Goal: Task Accomplishment & Management: Manage account settings

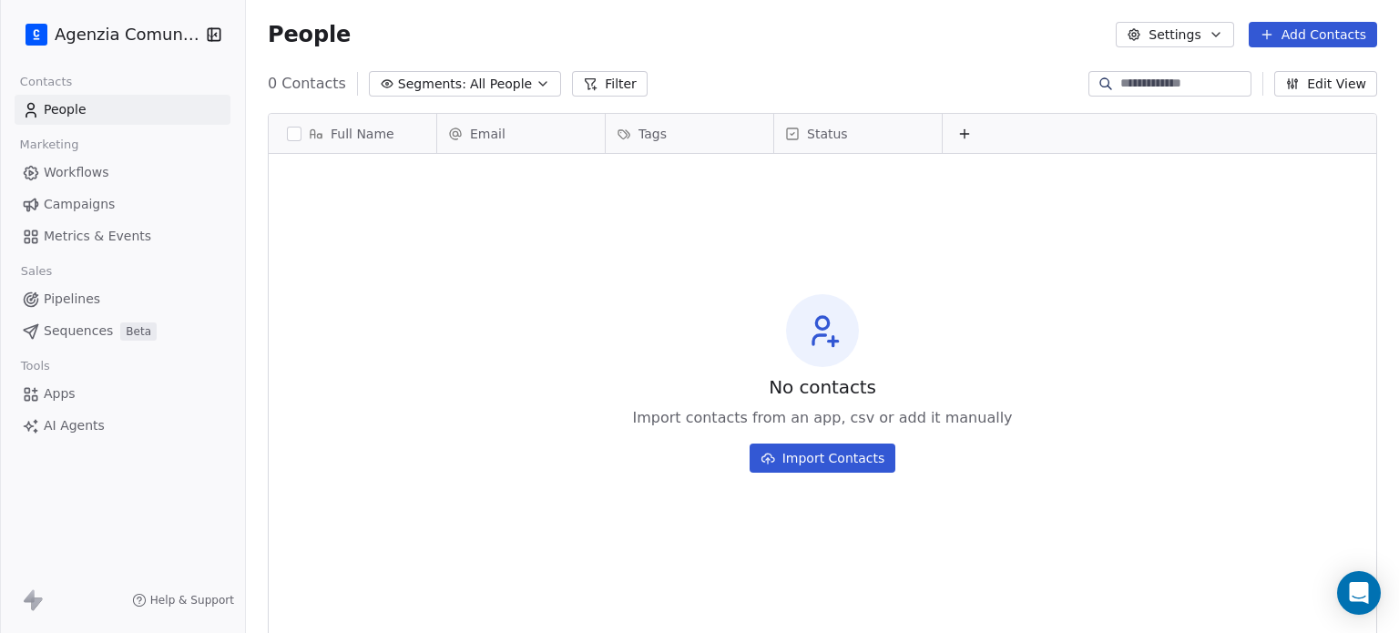
scroll to position [543, 1139]
click at [128, 29] on html "Agenzia Comunica Contacts People Marketing Workflows Campaigns Metrics & Events…" at bounding box center [699, 316] width 1399 height 633
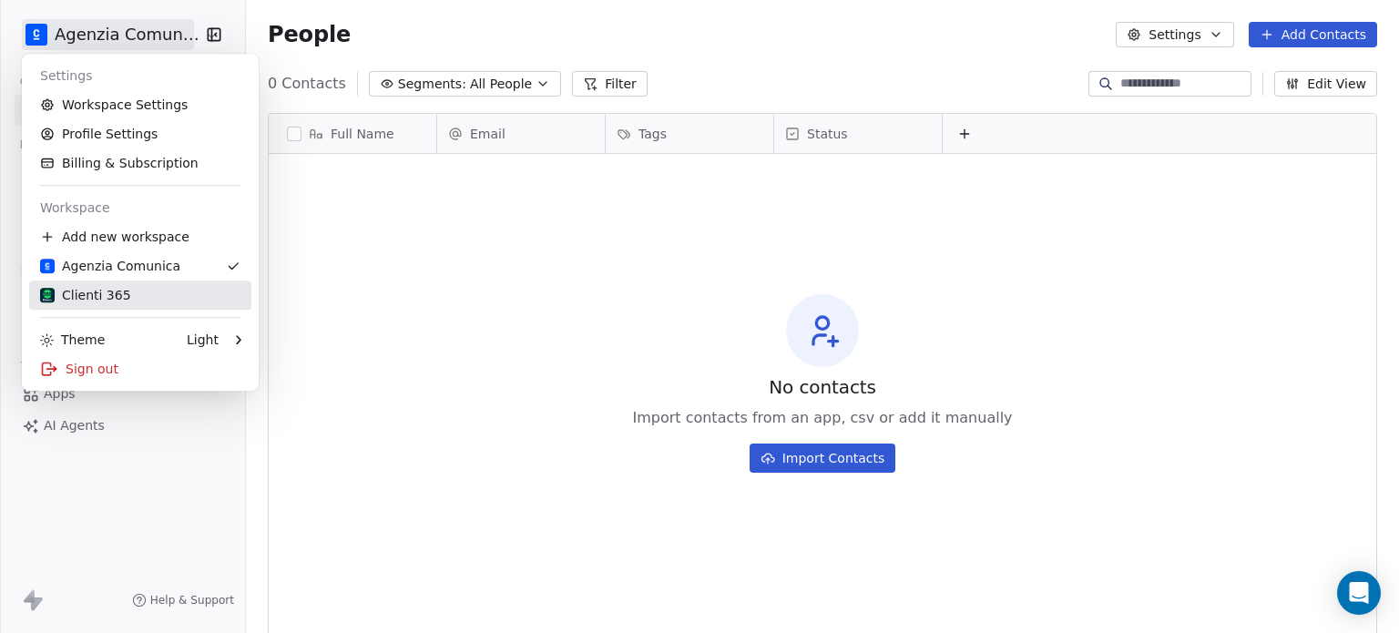
click at [104, 298] on div "Clienti 365" at bounding box center [85, 295] width 91 height 18
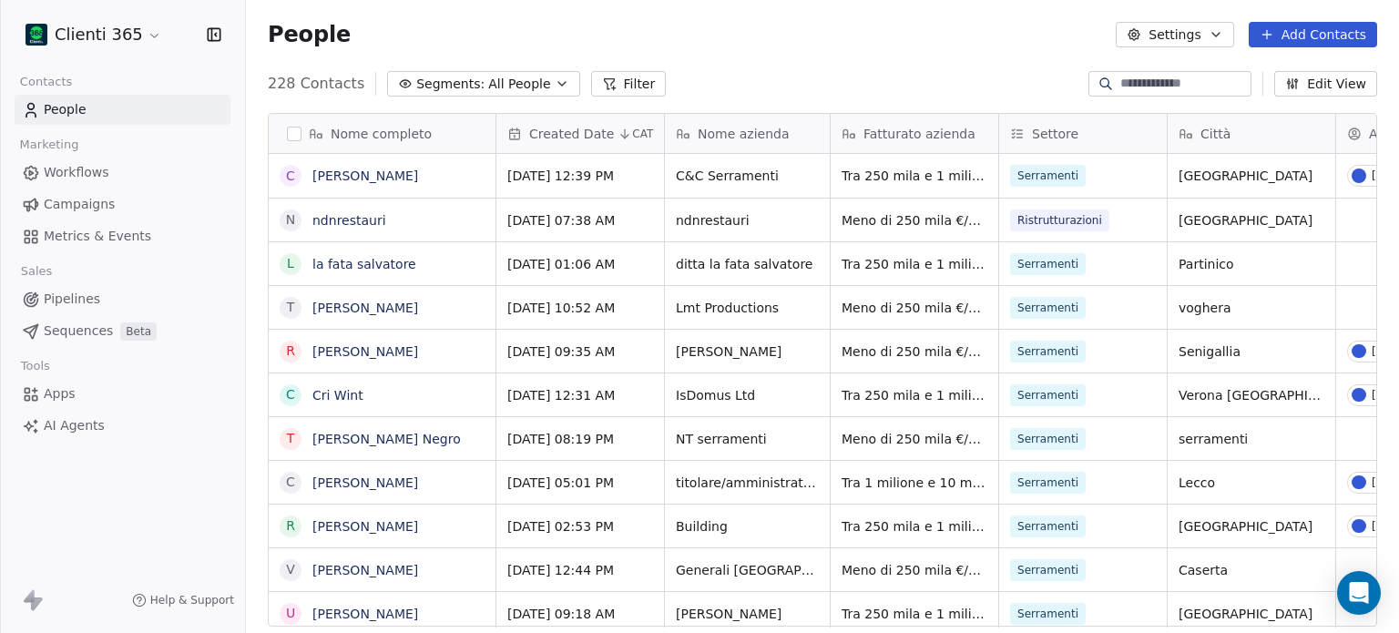
click at [140, 36] on html "Clienti 365 Contacts People Marketing Workflows Campaigns Metrics & Events Sale…" at bounding box center [699, 316] width 1399 height 633
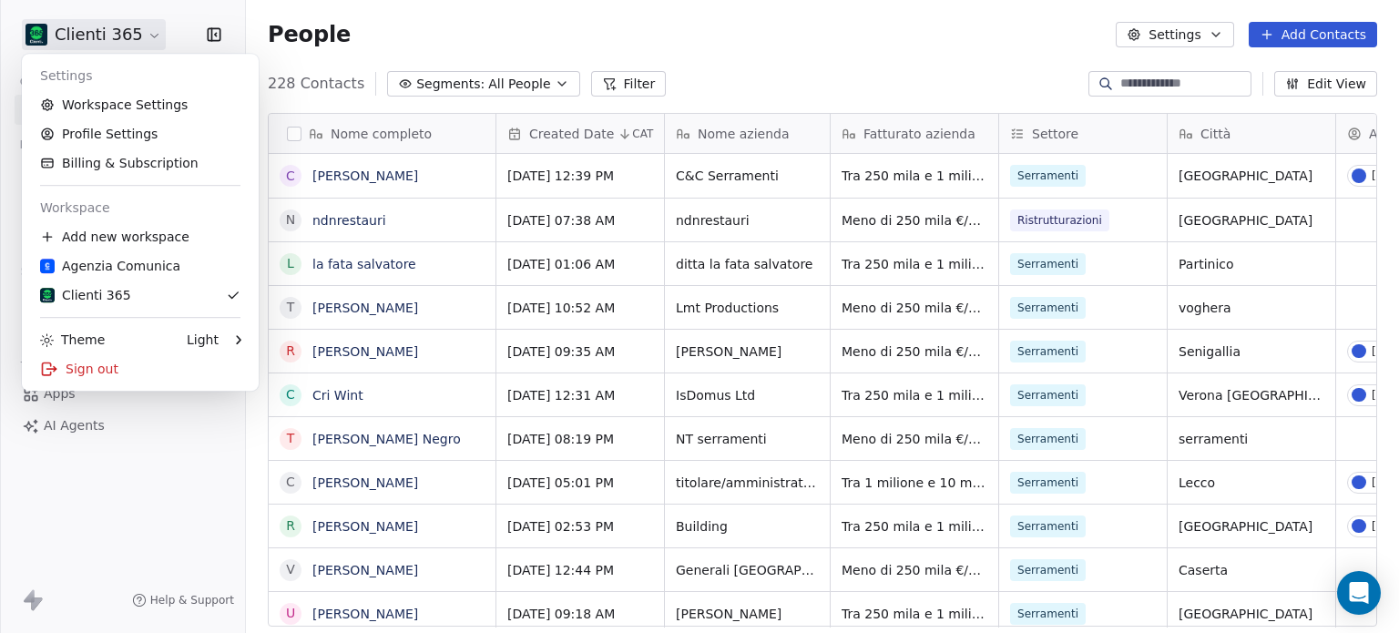
click at [125, 36] on html "Clienti 365 Contacts People Marketing Workflows Campaigns Metrics & Events Sale…" at bounding box center [699, 316] width 1399 height 633
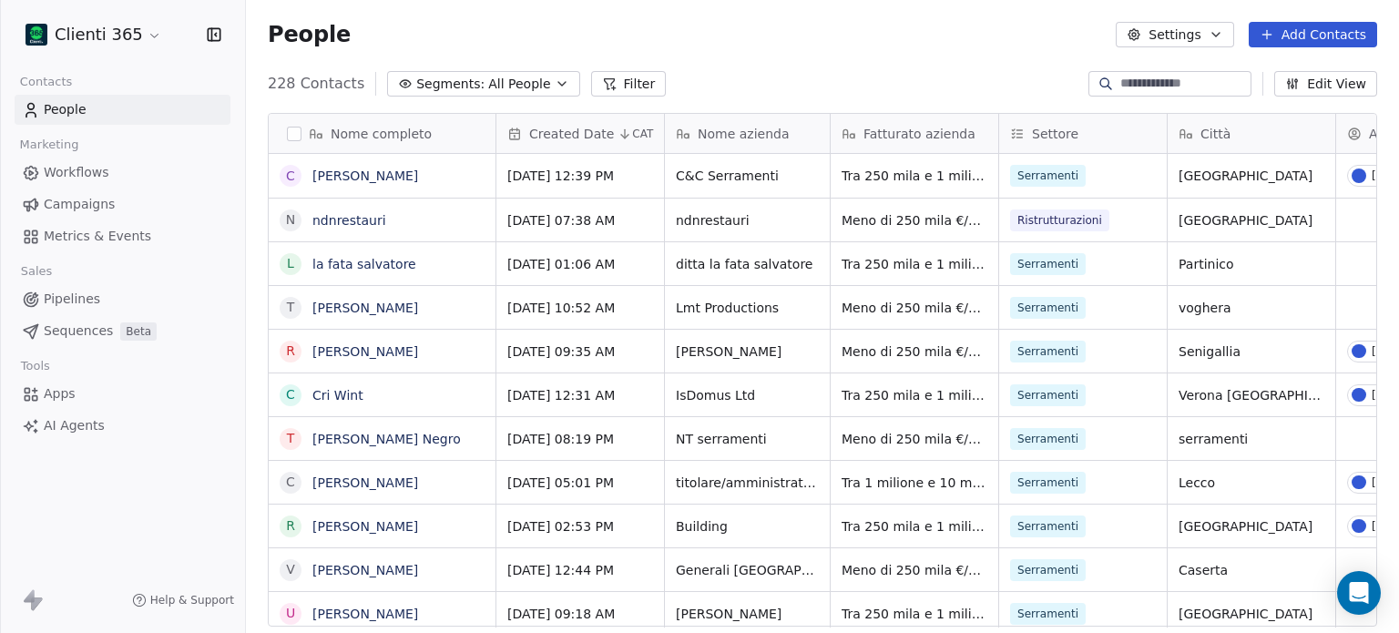
click at [125, 36] on html "Clienti 365 Contacts People Marketing Workflows Campaigns Metrics & Events Sale…" at bounding box center [699, 316] width 1399 height 633
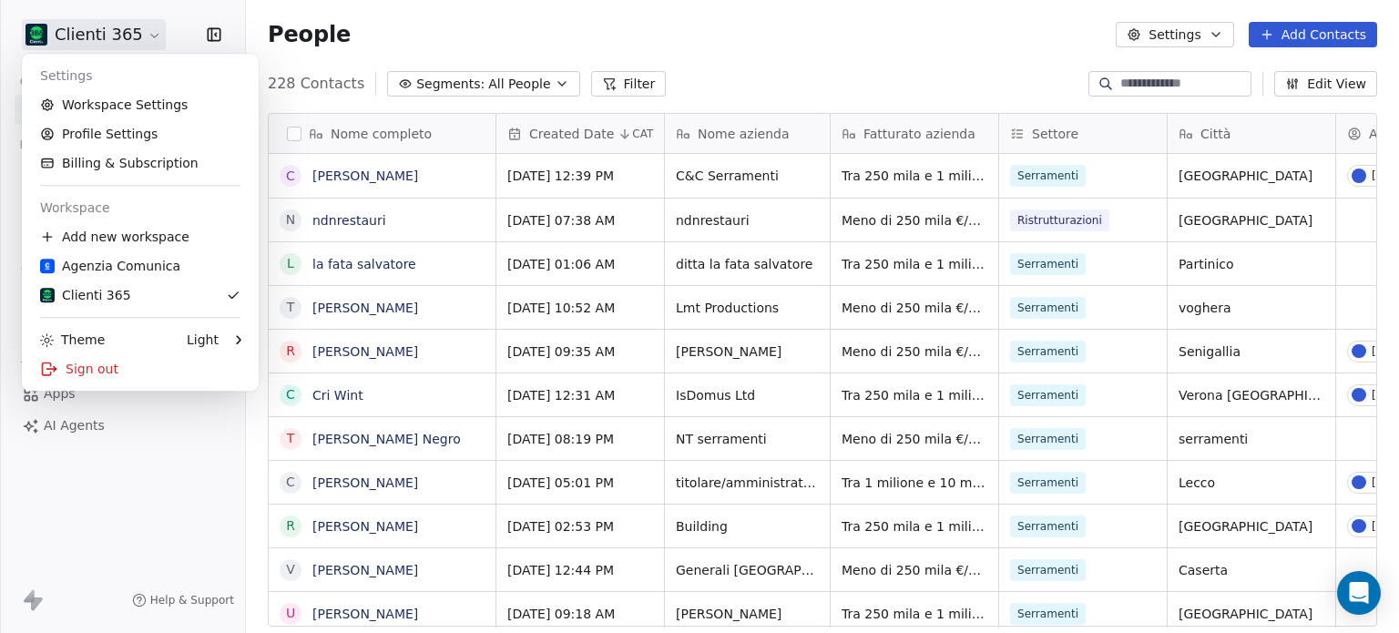
click at [445, 32] on html "Clienti 365 Contacts People Marketing Workflows Campaigns Metrics & Events Sale…" at bounding box center [699, 316] width 1399 height 633
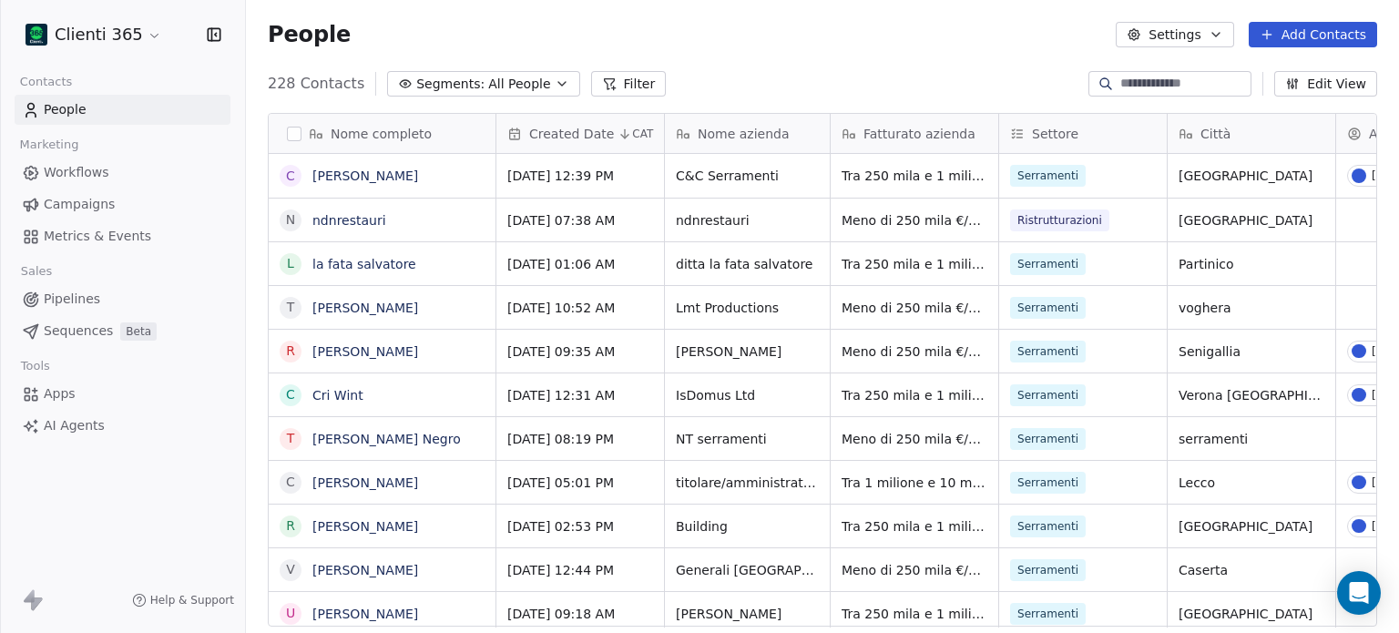
click at [124, 38] on html "Clienti 365 Contacts People Marketing Workflows Campaigns Metrics & Events Sale…" at bounding box center [699, 316] width 1399 height 633
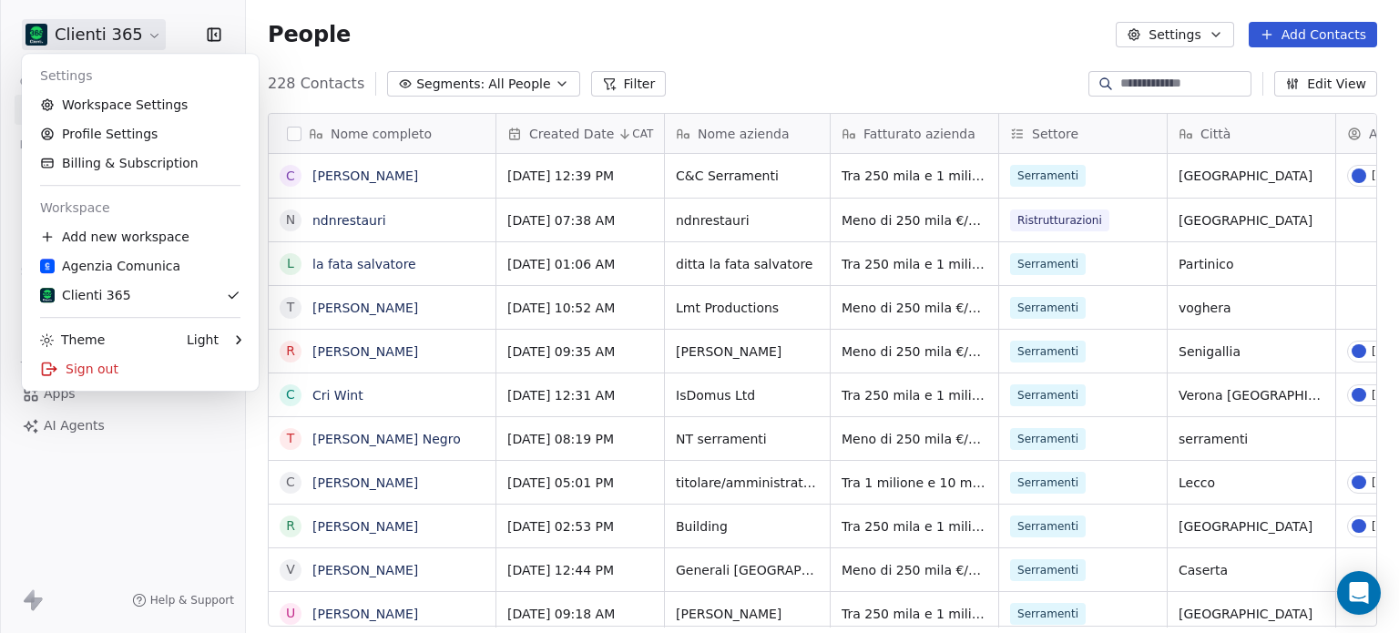
click at [465, 36] on html "Clienti 365 Contacts People Marketing Workflows Campaigns Metrics & Events Sale…" at bounding box center [699, 316] width 1399 height 633
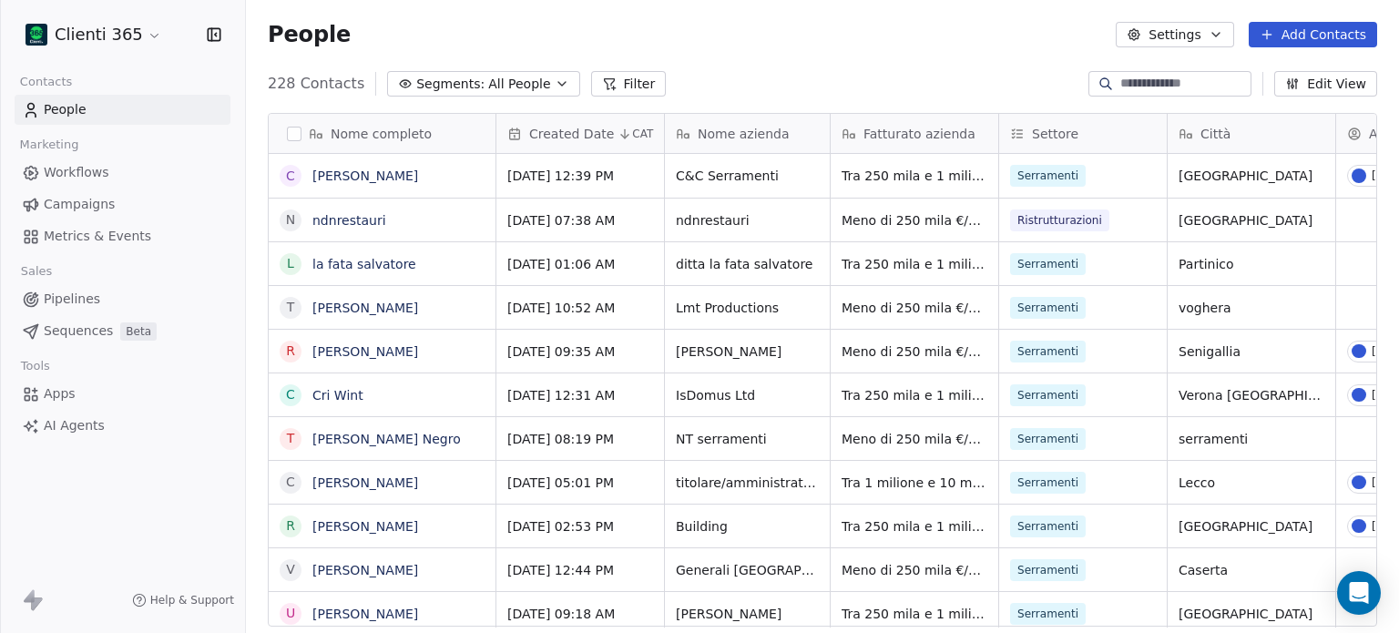
click at [107, 41] on html "Clienti 365 Contacts People Marketing Workflows Campaigns Metrics & Events Sale…" at bounding box center [699, 316] width 1399 height 633
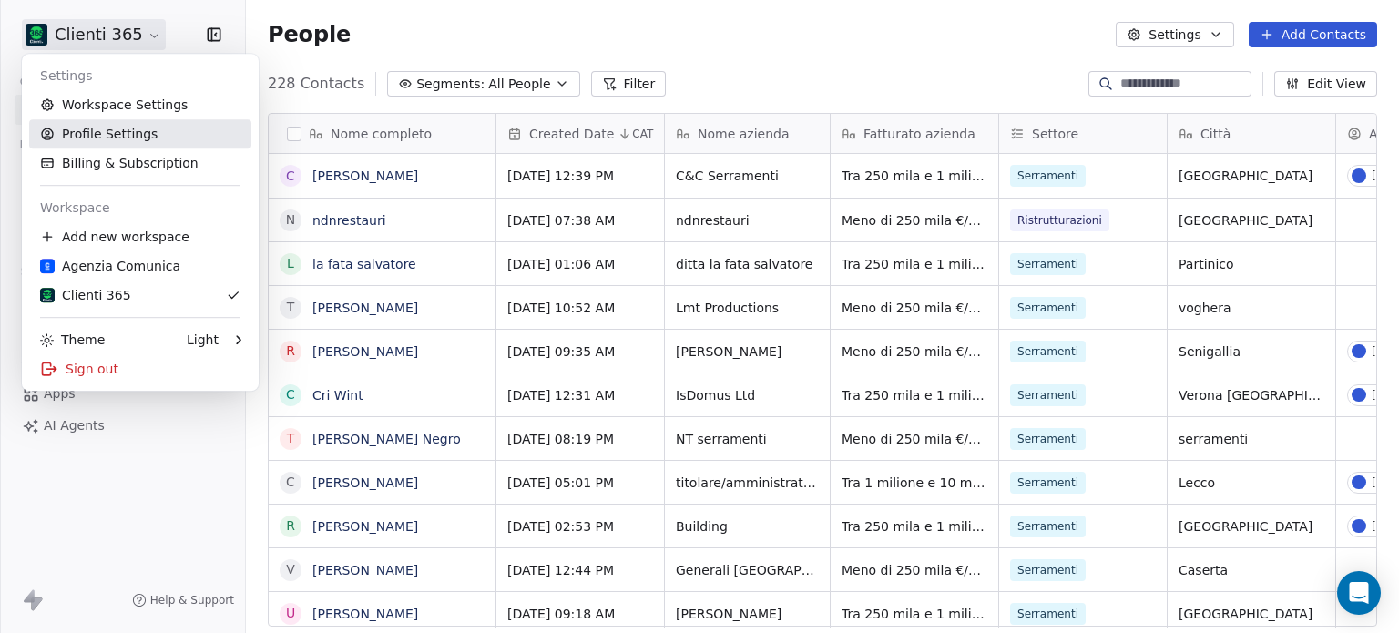
click at [99, 133] on link "Profile Settings" at bounding box center [140, 133] width 222 height 29
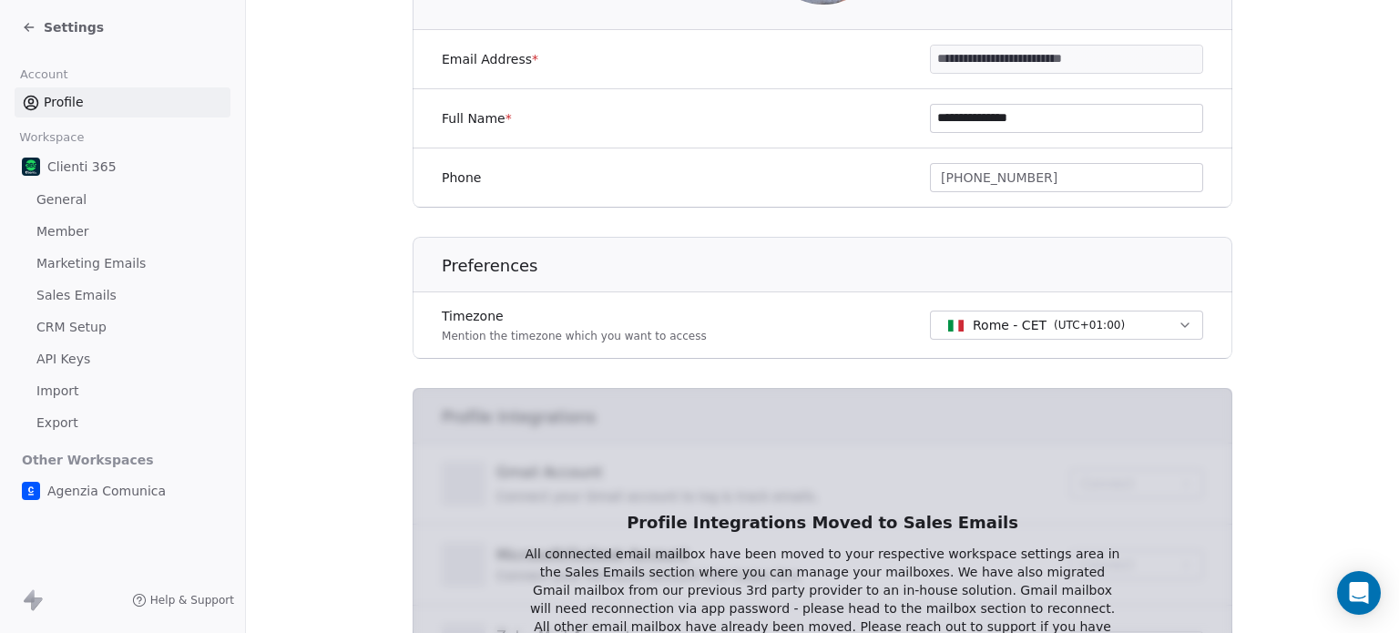
scroll to position [147, 0]
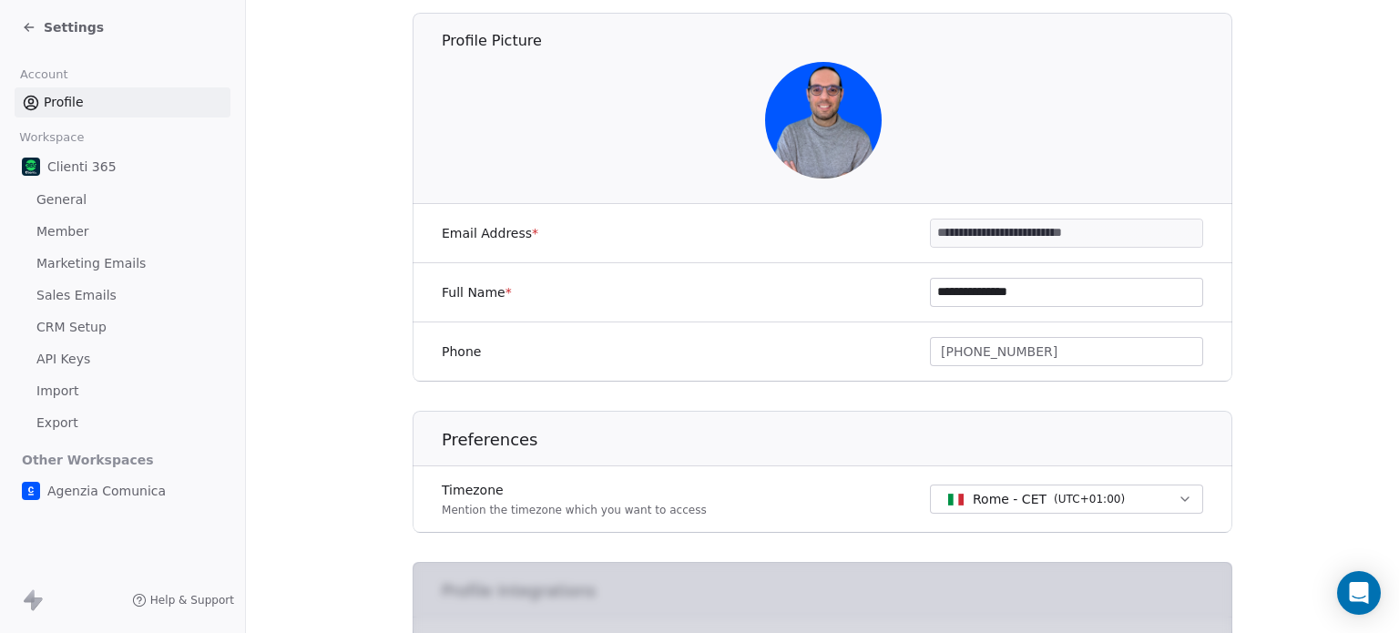
click at [66, 223] on span "Member" at bounding box center [62, 231] width 53 height 19
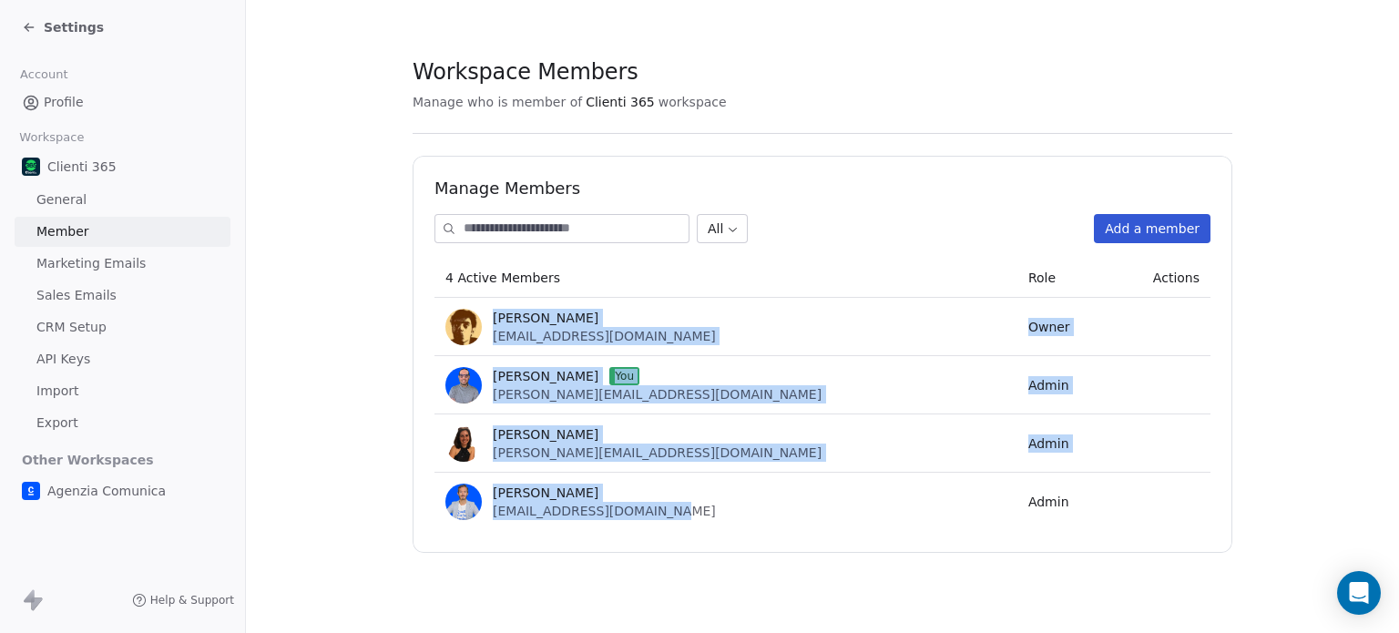
drag, startPoint x: 696, startPoint y: 509, endPoint x: 408, endPoint y: 323, distance: 342.6
click at [440, 322] on tbody "[PERSON_NAME] [PERSON_NAME][EMAIL_ADDRESS][DOMAIN_NAME] Owner [PERSON_NAME] You…" at bounding box center [822, 414] width 776 height 233
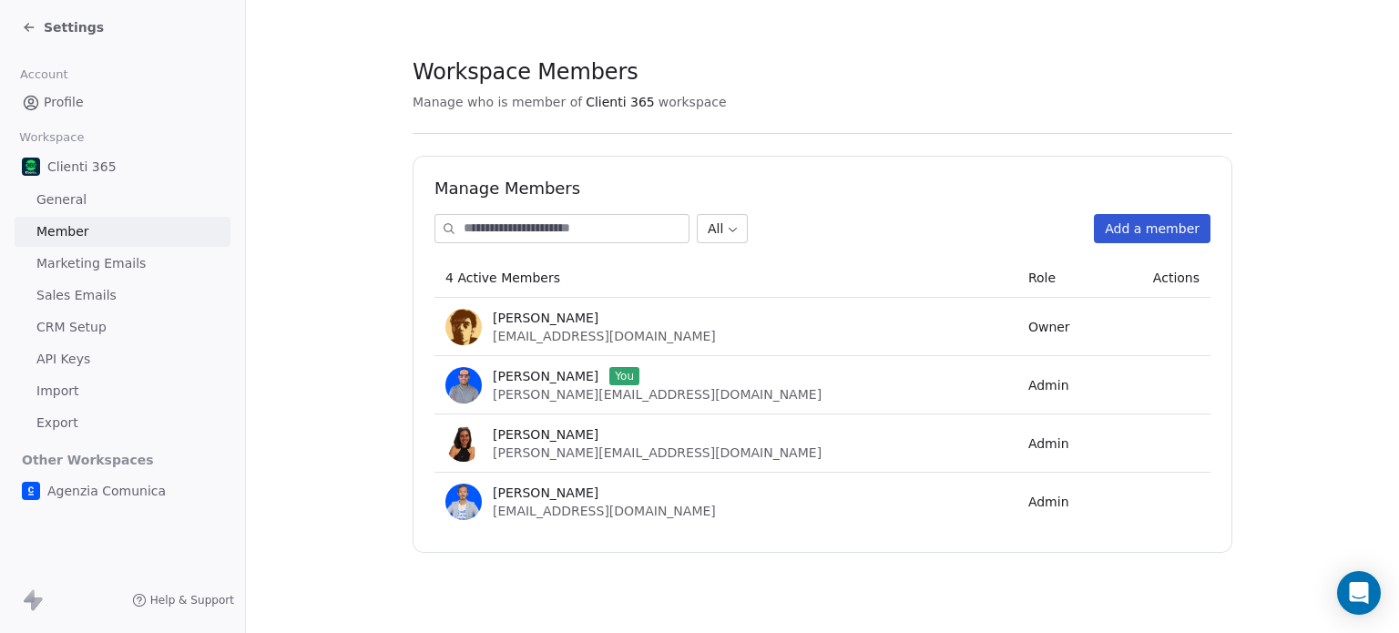
click at [408, 323] on section "Workspace Members Manage who is member of Clienti 365 workspace Manage Members …" at bounding box center [822, 305] width 1153 height 611
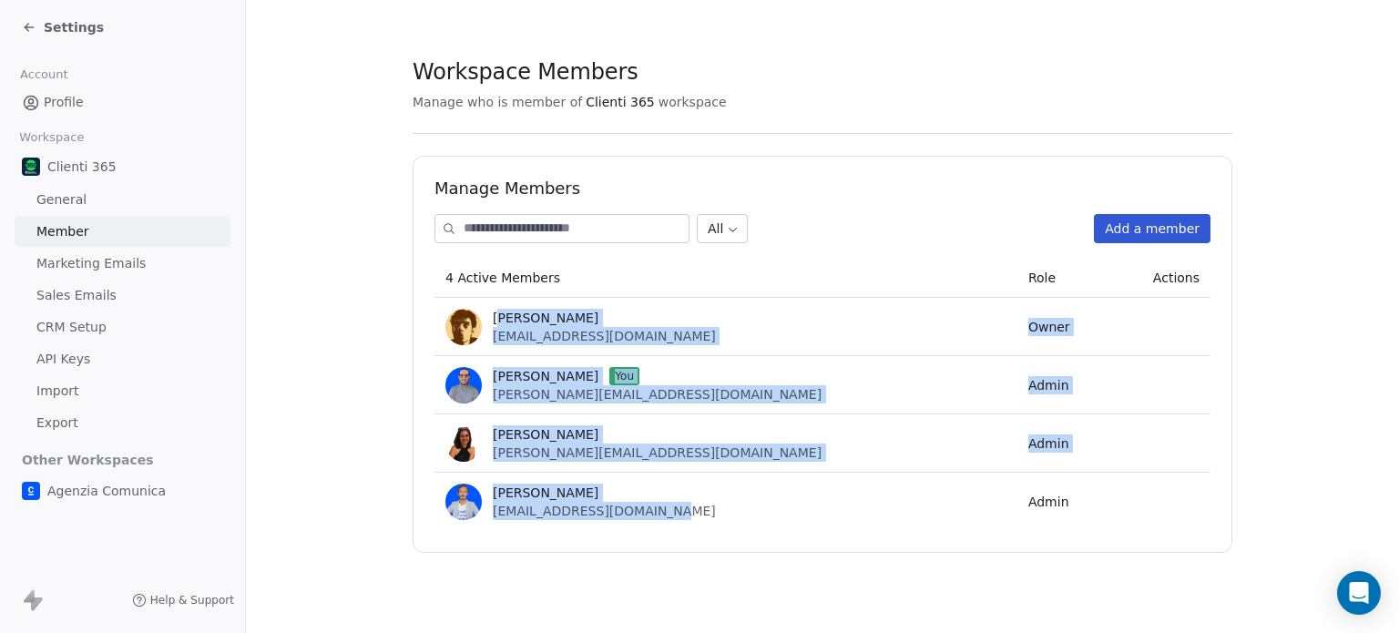
drag, startPoint x: 499, startPoint y: 311, endPoint x: 693, endPoint y: 523, distance: 287.6
click at [693, 523] on tbody "[PERSON_NAME] [PERSON_NAME][EMAIL_ADDRESS][DOMAIN_NAME] Owner [PERSON_NAME] You…" at bounding box center [822, 414] width 776 height 233
click at [693, 523] on td "[PERSON_NAME] [PERSON_NAME][EMAIL_ADDRESS][DOMAIN_NAME]" at bounding box center [725, 502] width 583 height 58
drag, startPoint x: 696, startPoint y: 516, endPoint x: 470, endPoint y: 315, distance: 302.6
click at [470, 315] on tbody "[PERSON_NAME] [PERSON_NAME][EMAIL_ADDRESS][DOMAIN_NAME] Owner [PERSON_NAME] You…" at bounding box center [822, 414] width 776 height 233
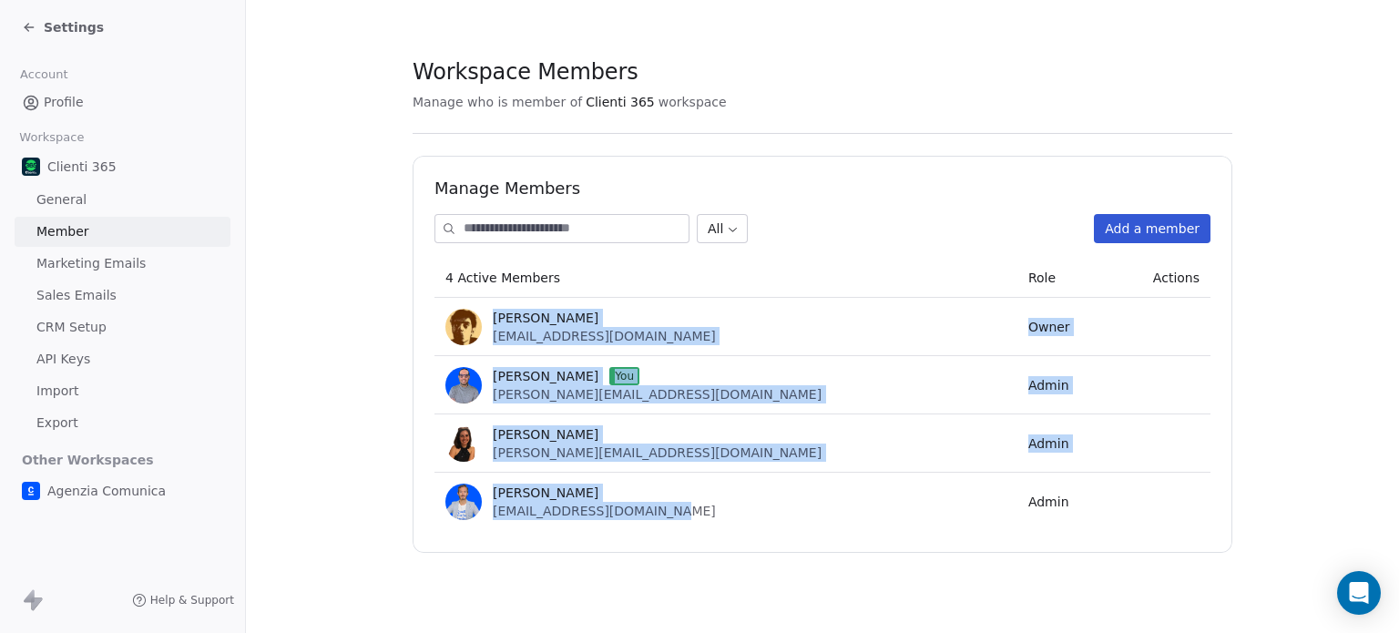
click at [470, 315] on img at bounding box center [463, 327] width 36 height 36
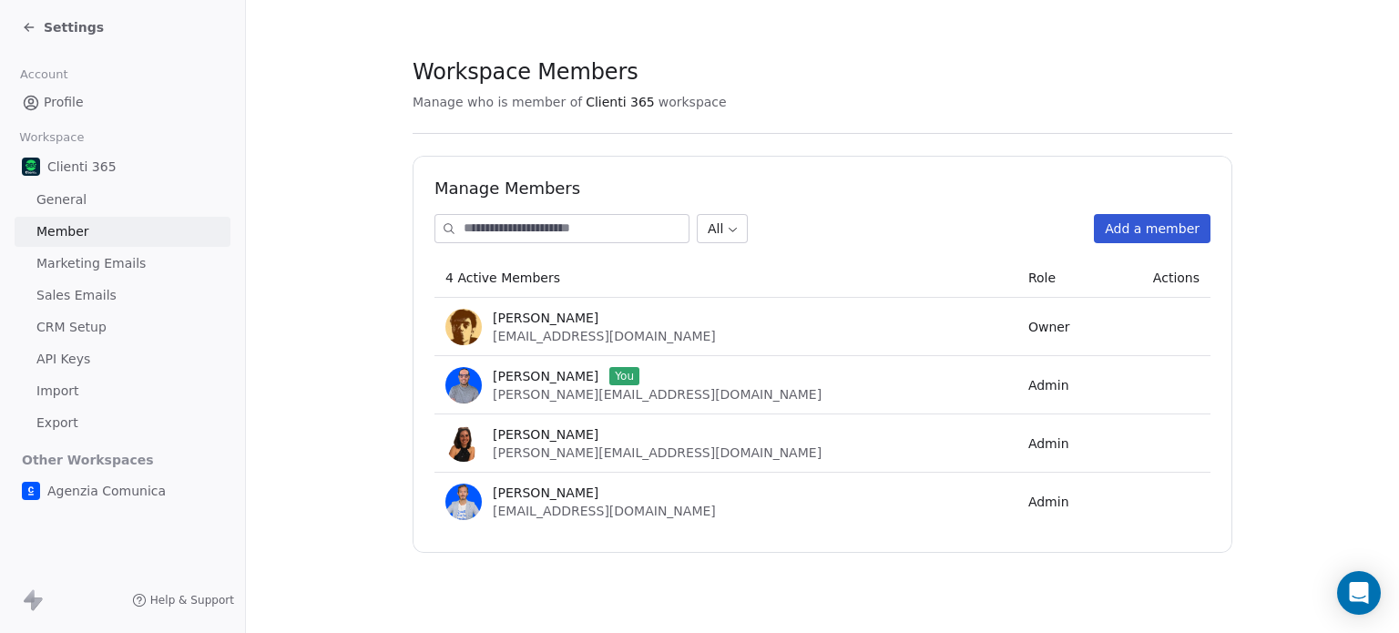
click at [475, 309] on div at bounding box center [463, 327] width 36 height 36
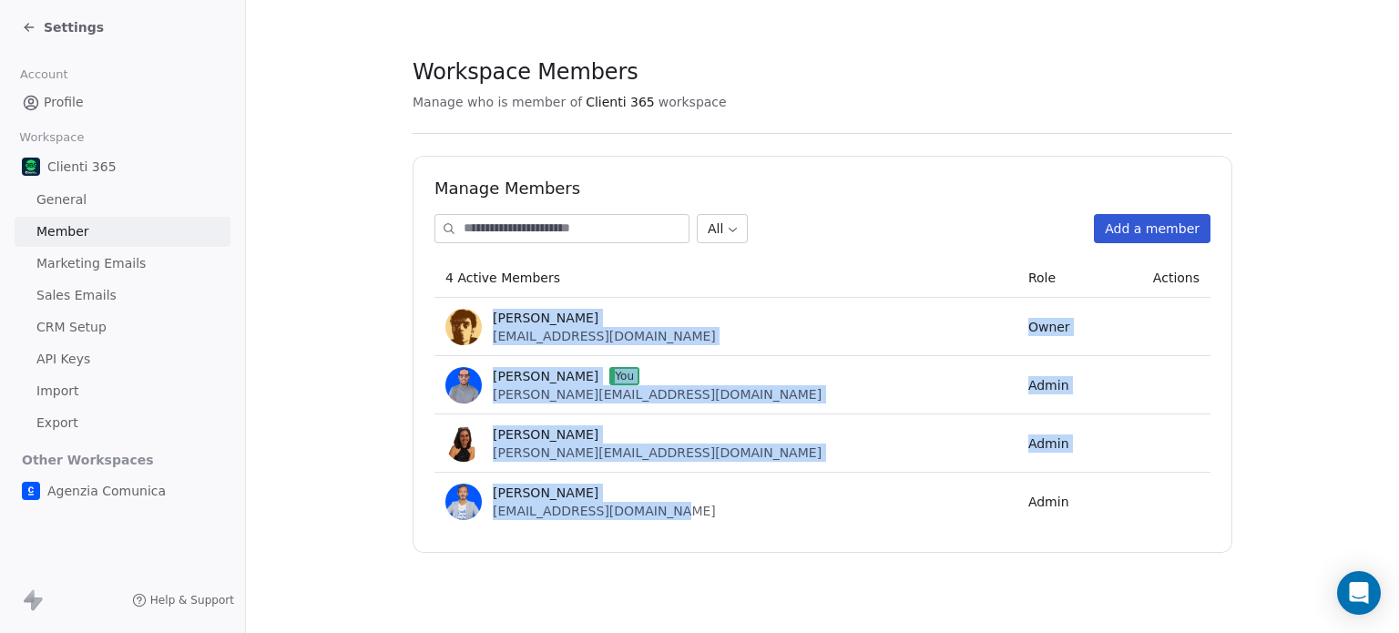
drag, startPoint x: 604, startPoint y: 395, endPoint x: 680, endPoint y: 511, distance: 138.7
click at [680, 511] on tbody "[PERSON_NAME] [PERSON_NAME][EMAIL_ADDRESS][DOMAIN_NAME] Owner [PERSON_NAME] You…" at bounding box center [822, 414] width 776 height 233
click at [680, 511] on div "[PERSON_NAME] [PERSON_NAME][EMAIL_ADDRESS][DOMAIN_NAME]" at bounding box center [725, 502] width 561 height 36
drag, startPoint x: 683, startPoint y: 510, endPoint x: 497, endPoint y: 315, distance: 269.3
click at [497, 315] on tbody "[PERSON_NAME] [PERSON_NAME][EMAIL_ADDRESS][DOMAIN_NAME] Owner [PERSON_NAME] You…" at bounding box center [822, 414] width 776 height 233
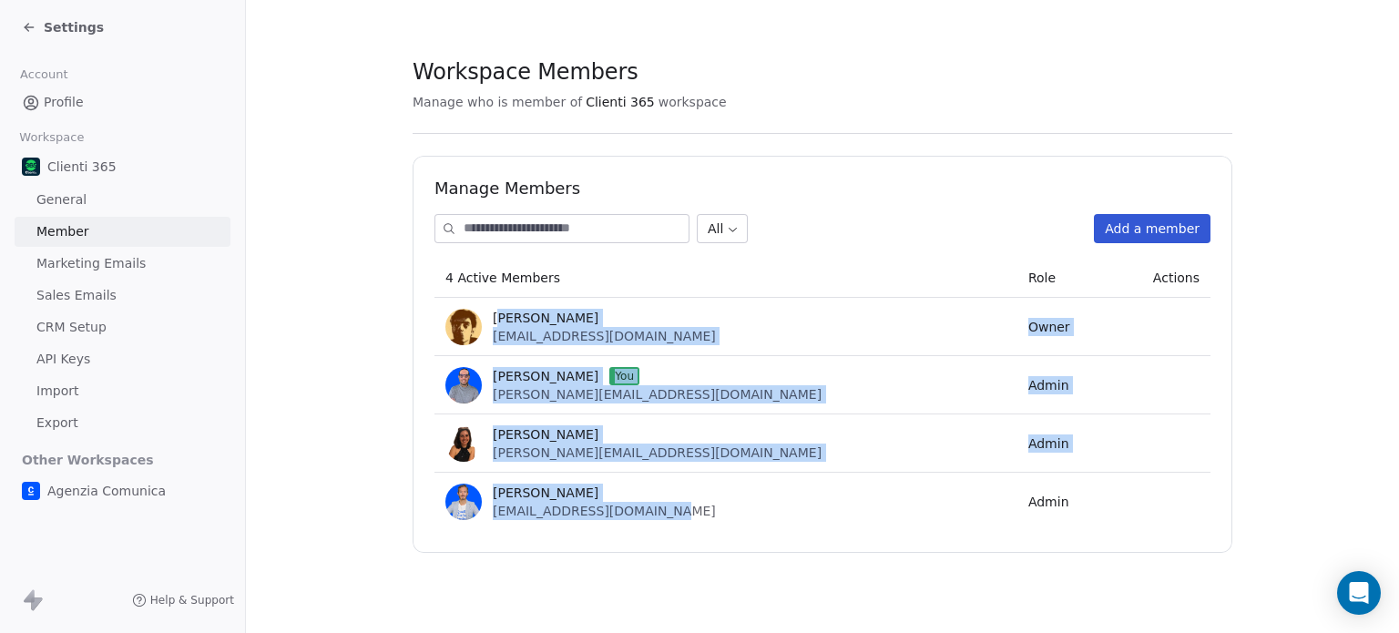
click at [497, 315] on span "[PERSON_NAME]" at bounding box center [546, 318] width 106 height 18
drag, startPoint x: 490, startPoint y: 311, endPoint x: 706, endPoint y: 527, distance: 305.9
click at [706, 527] on tbody "[PERSON_NAME] [PERSON_NAME][EMAIL_ADDRESS][DOMAIN_NAME] Owner [PERSON_NAME] You…" at bounding box center [822, 414] width 776 height 233
click at [706, 527] on td "[PERSON_NAME] [PERSON_NAME][EMAIL_ADDRESS][DOMAIN_NAME]" at bounding box center [725, 502] width 583 height 58
drag, startPoint x: 694, startPoint y: 509, endPoint x: 492, endPoint y: 314, distance: 280.9
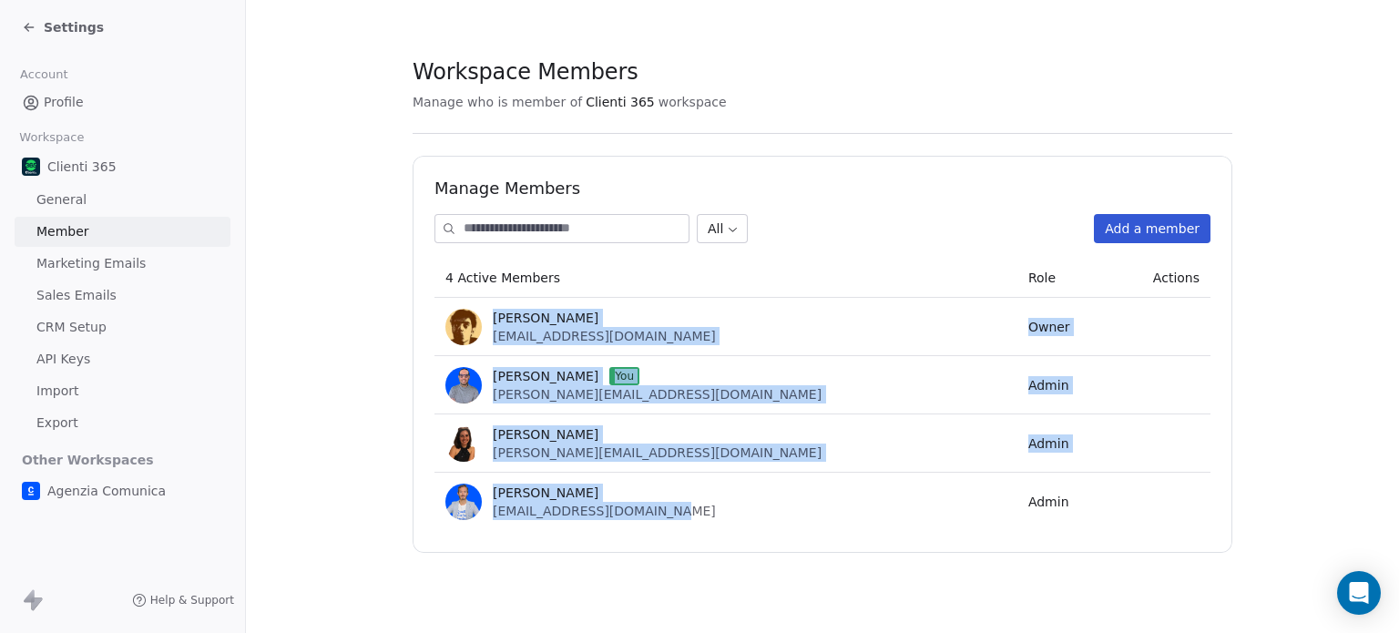
click at [492, 314] on tbody "[PERSON_NAME] [PERSON_NAME][EMAIL_ADDRESS][DOMAIN_NAME] Owner [PERSON_NAME] You…" at bounding box center [822, 414] width 776 height 233
click at [493, 314] on span "[PERSON_NAME]" at bounding box center [546, 318] width 106 height 18
